Goal: Check status

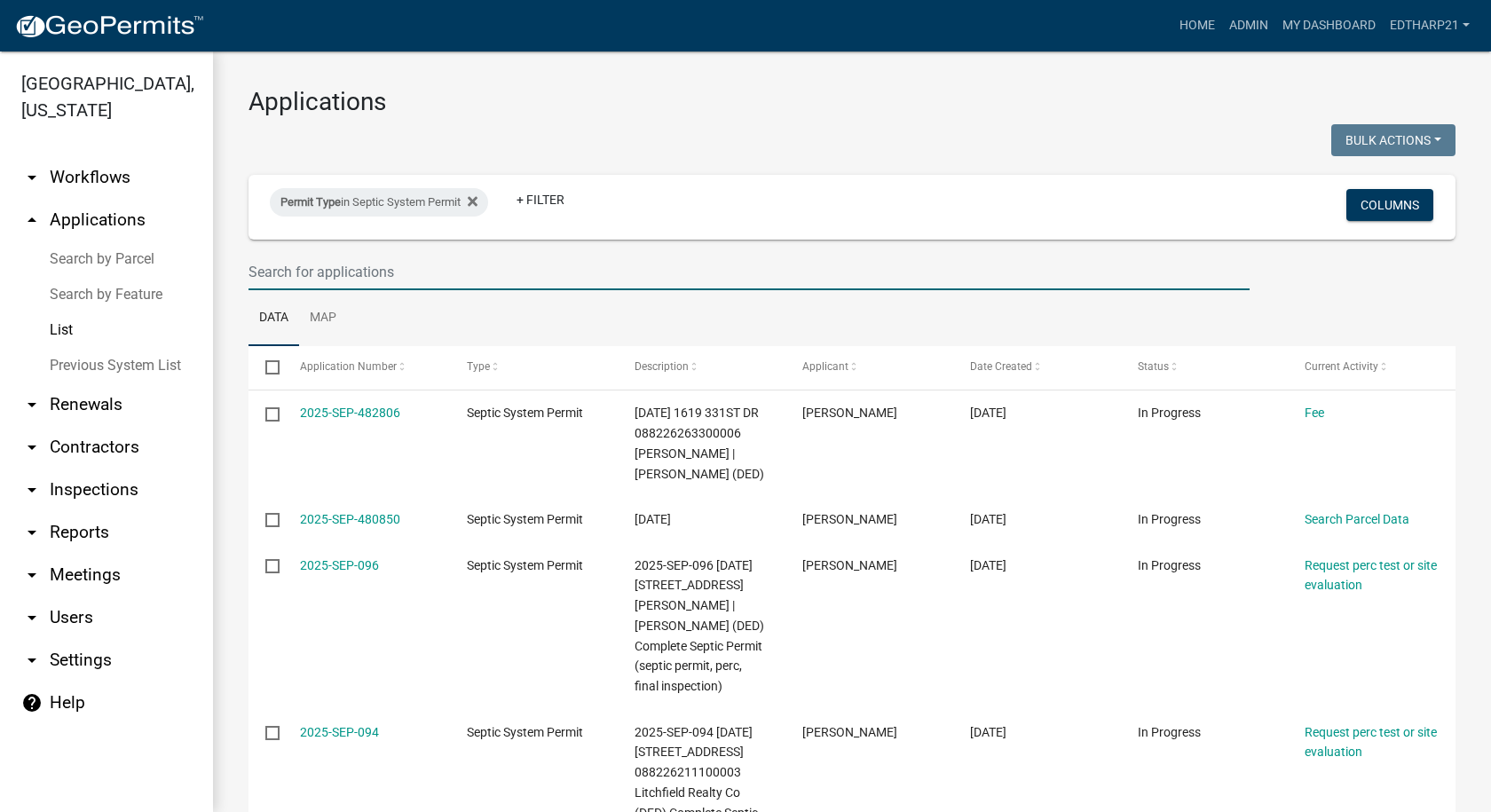
click at [264, 279] on input "text" at bounding box center [749, 272] width 1002 height 36
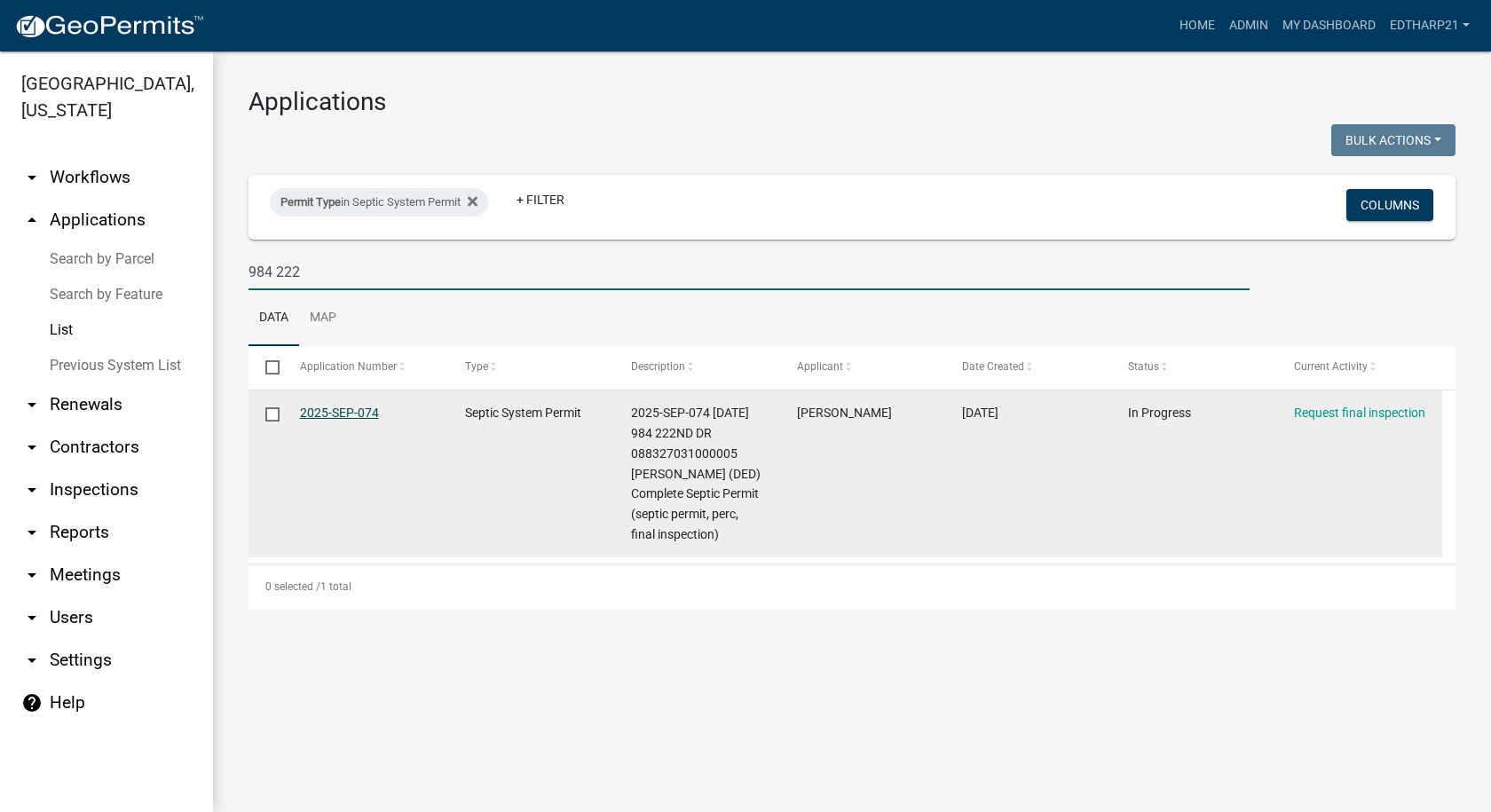
type input "984 222"
click at [365, 413] on link "2025-SEP-074" at bounding box center [339, 413] width 79 height 15
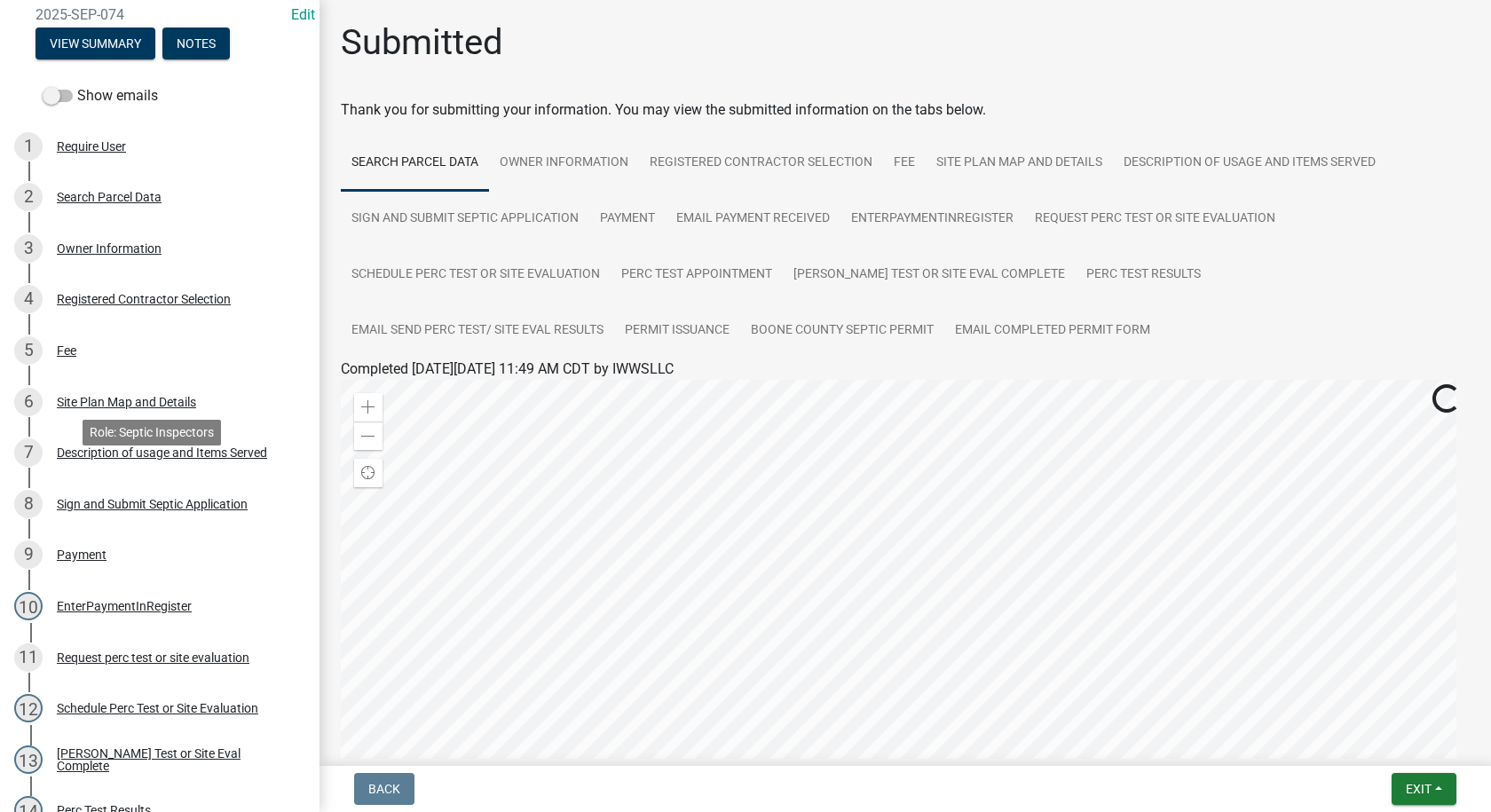
scroll to position [532, 0]
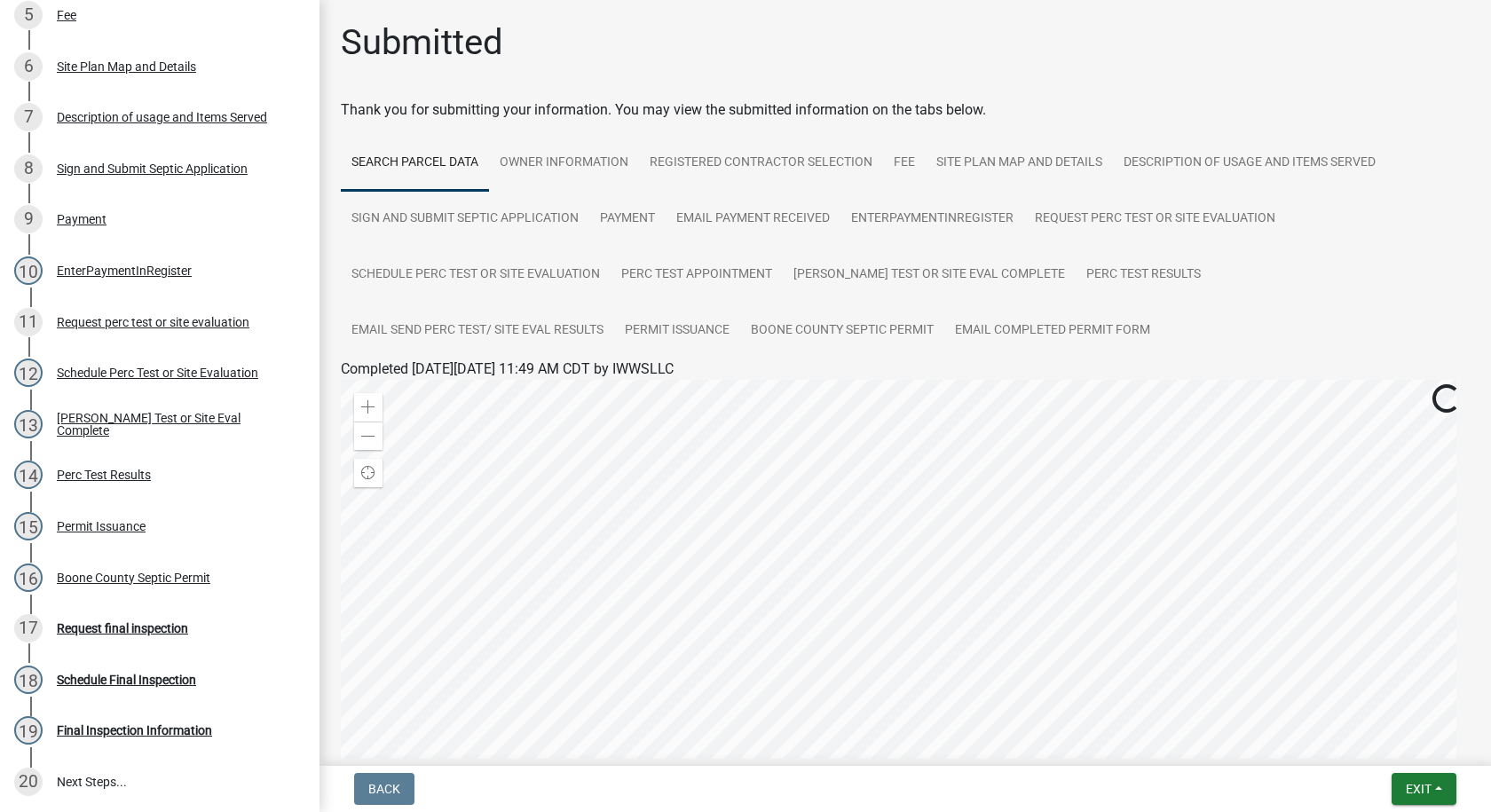
click at [187, 576] on div "Boone County Septic Permit" at bounding box center [133, 578] width 153 height 13
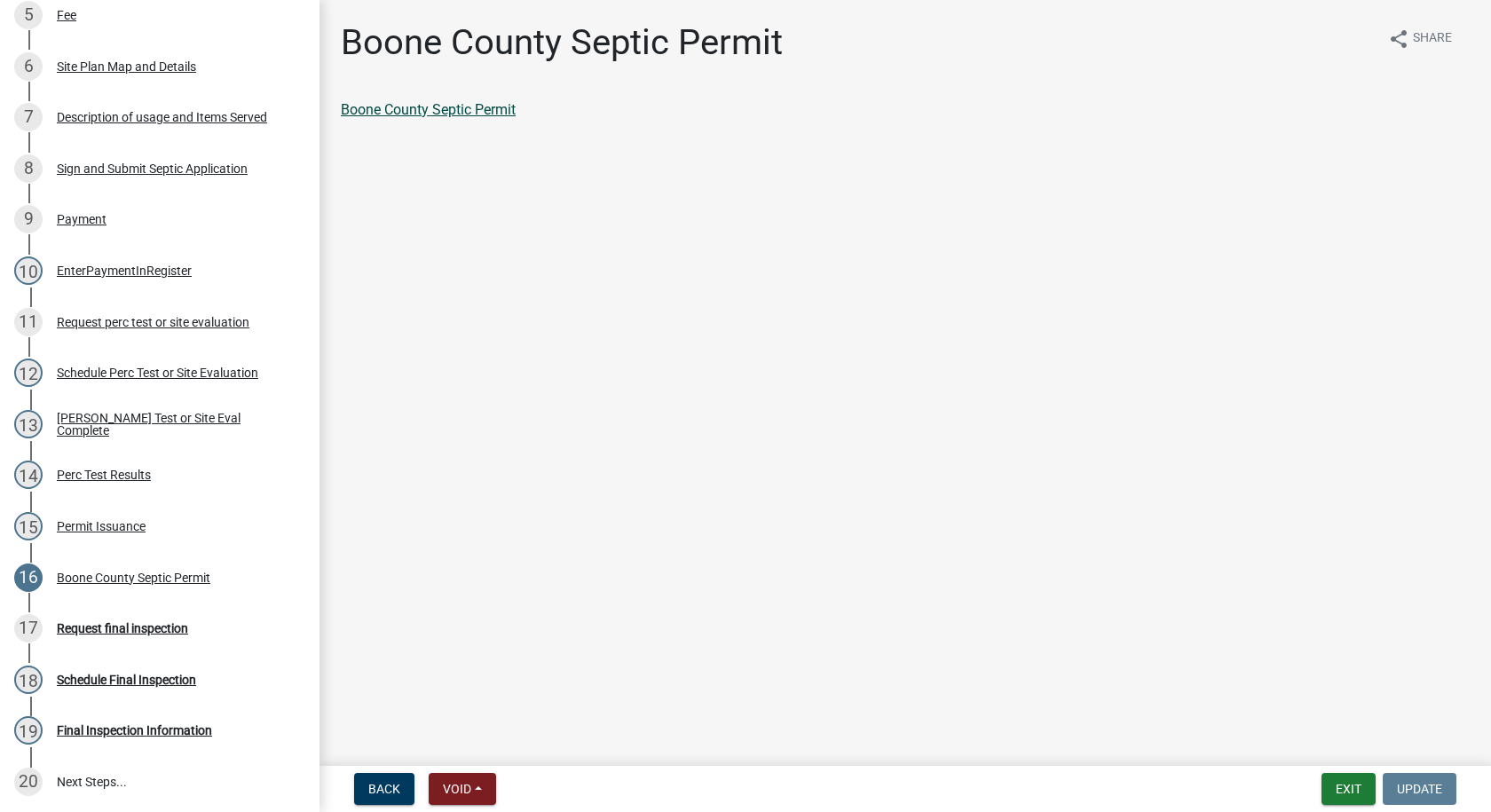
click at [483, 106] on link "Boone County Septic Permit" at bounding box center [428, 109] width 175 height 17
